Goal: Task Accomplishment & Management: Use online tool/utility

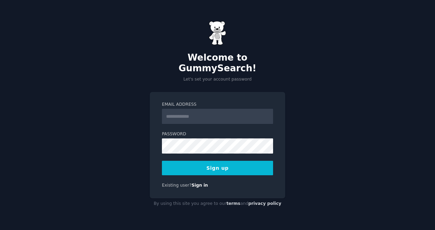
click at [245, 113] on input "Email Address" at bounding box center [217, 116] width 111 height 15
type input "**********"
click at [228, 161] on button "Sign up" at bounding box center [217, 168] width 111 height 14
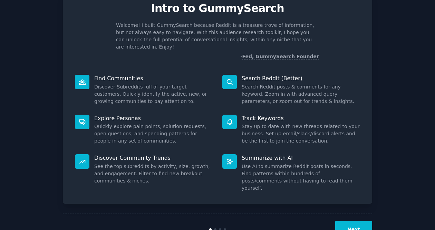
scroll to position [39, 0]
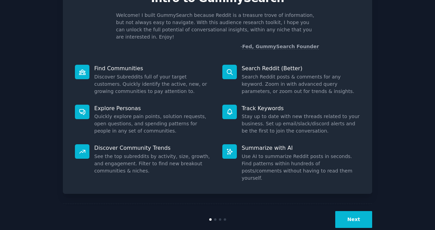
click at [352, 211] on button "Next" at bounding box center [353, 219] width 37 height 17
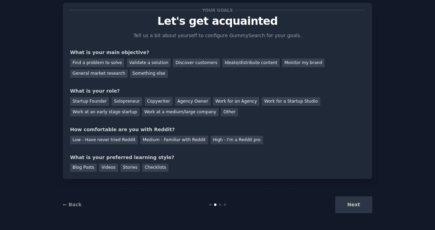
scroll to position [17, 0]
click at [352, 204] on div "Next" at bounding box center [320, 205] width 103 height 17
click at [352, 212] on div "Next" at bounding box center [320, 205] width 103 height 17
click at [358, 198] on div "Next" at bounding box center [320, 205] width 103 height 17
click at [102, 100] on div "Startup Founder" at bounding box center [89, 101] width 39 height 9
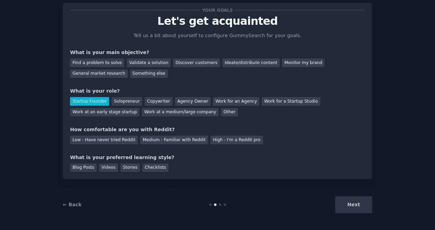
click at [103, 100] on div "Startup Founder" at bounding box center [89, 101] width 39 height 9
click at [127, 100] on div "Solopreneur" at bounding box center [126, 101] width 30 height 9
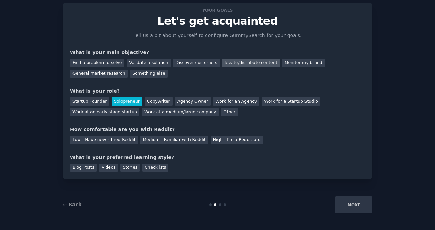
click at [247, 63] on div "Ideate/distribute content" at bounding box center [250, 63] width 57 height 9
click at [186, 61] on div "Discover customers" at bounding box center [196, 63] width 47 height 9
click at [227, 63] on div "Ideate/distribute content" at bounding box center [250, 63] width 57 height 9
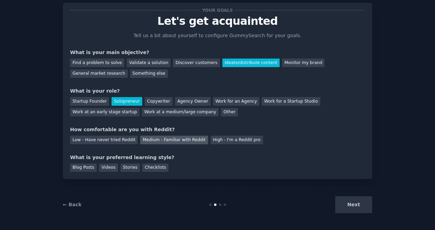
click at [174, 142] on div "Medium - Familiar with Reddit" at bounding box center [174, 140] width 68 height 9
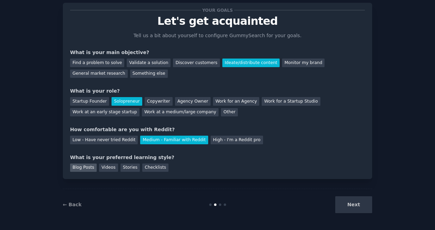
click at [74, 170] on div "Blog Posts" at bounding box center [83, 168] width 27 height 9
click at [358, 208] on button "Next" at bounding box center [353, 205] width 37 height 17
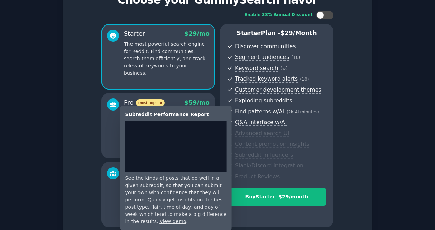
scroll to position [100, 0]
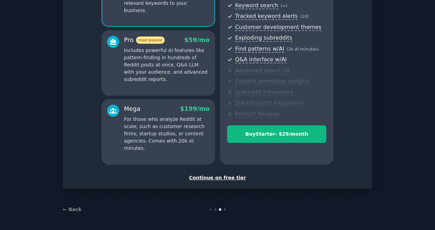
click at [222, 177] on div "Continue on free tier" at bounding box center [217, 178] width 295 height 7
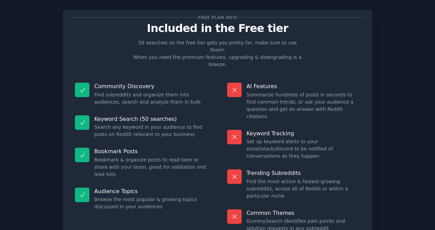
scroll to position [38, 0]
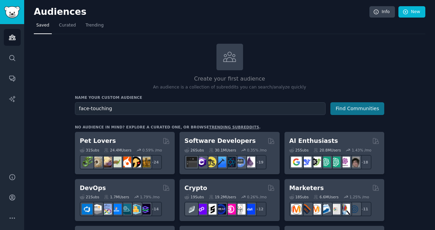
type input "face-touching"
click at [353, 107] on button "Find Communities" at bounding box center [357, 108] width 54 height 13
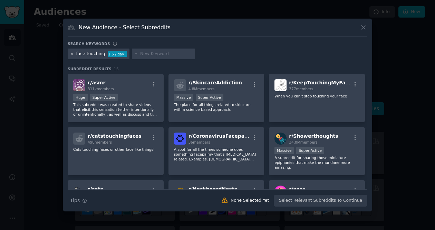
click at [71, 54] on icon at bounding box center [72, 54] width 4 height 4
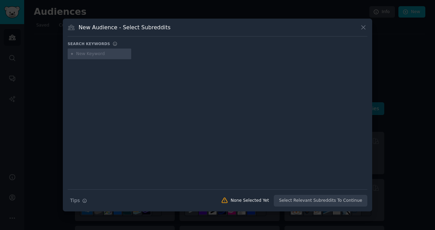
click at [90, 52] on input "text" at bounding box center [102, 54] width 52 height 6
